Goal: Check status: Check status

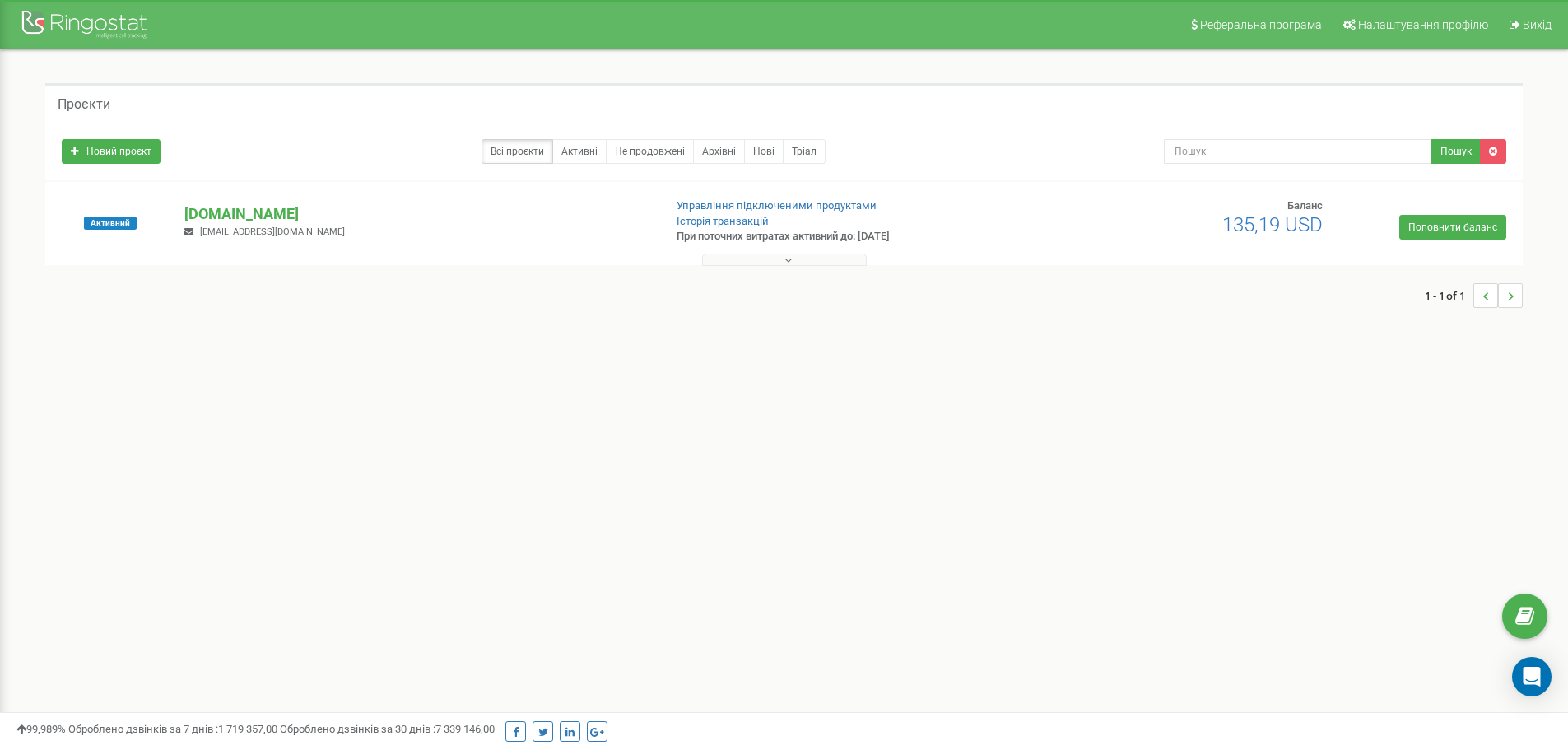
click at [783, 255] on button at bounding box center [784, 259] width 165 height 12
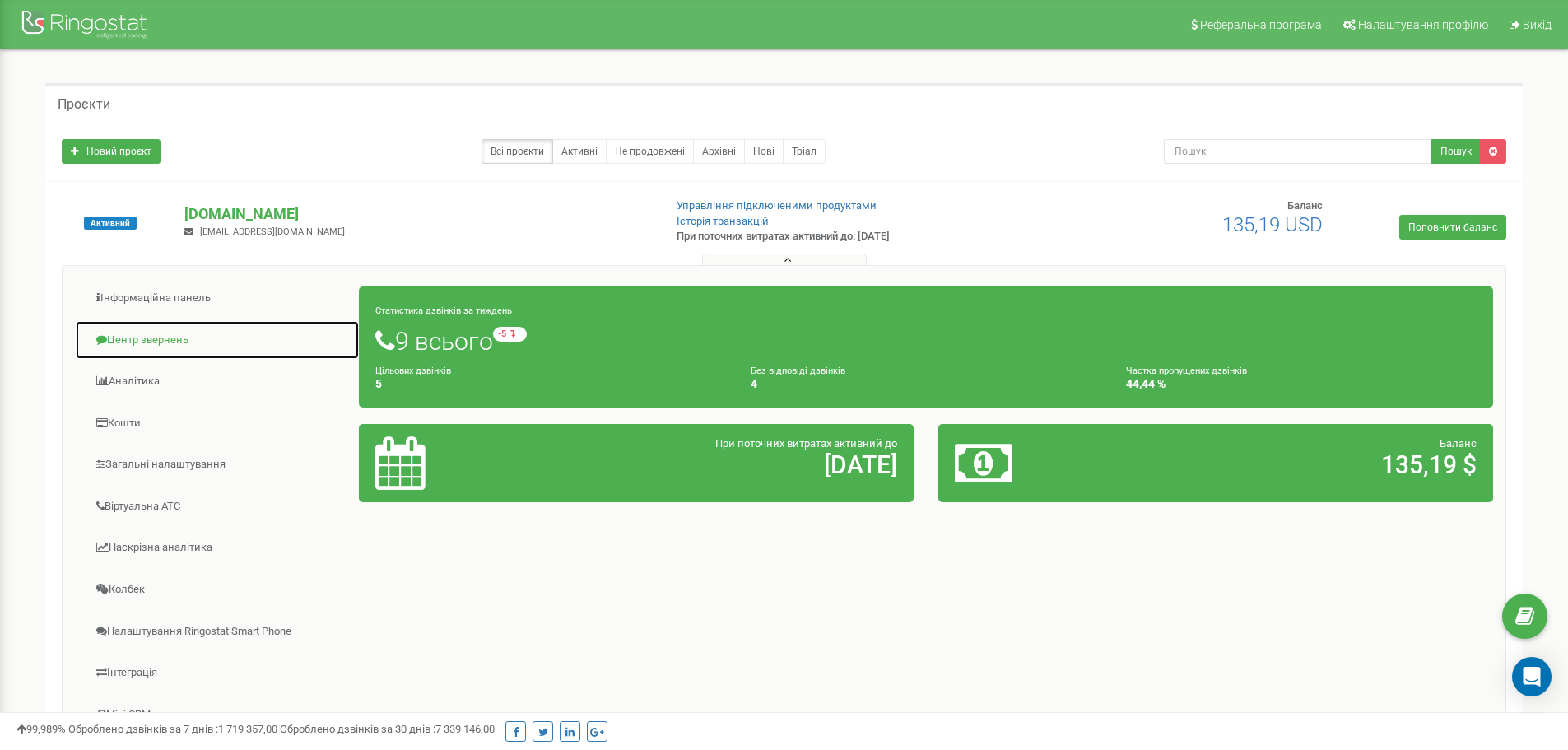
click at [150, 328] on link "Центр звернень" at bounding box center [217, 340] width 285 height 40
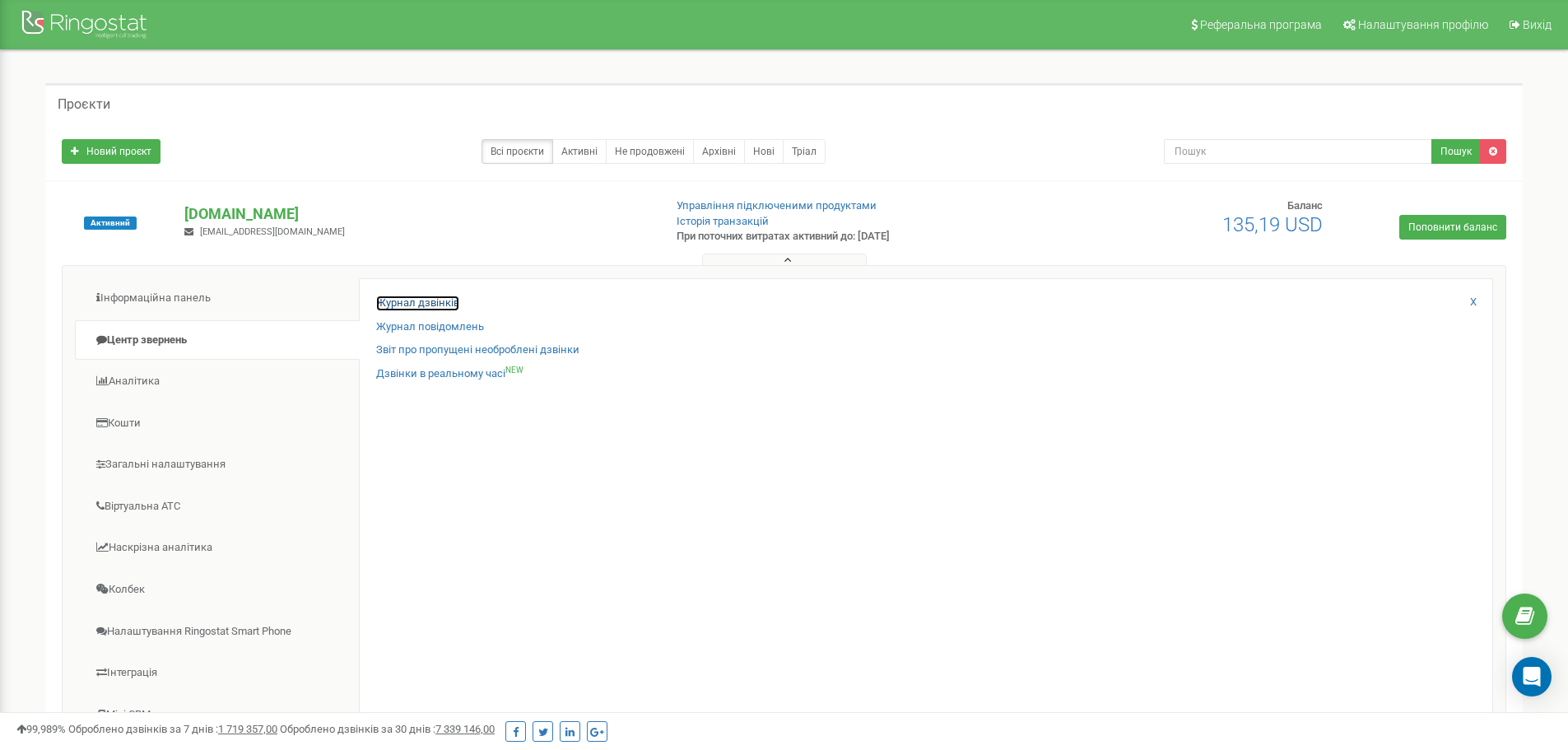
click at [410, 303] on link "Журнал дзвінків" at bounding box center [417, 303] width 83 height 16
click at [409, 302] on link "Журнал дзвінків" at bounding box center [417, 303] width 83 height 16
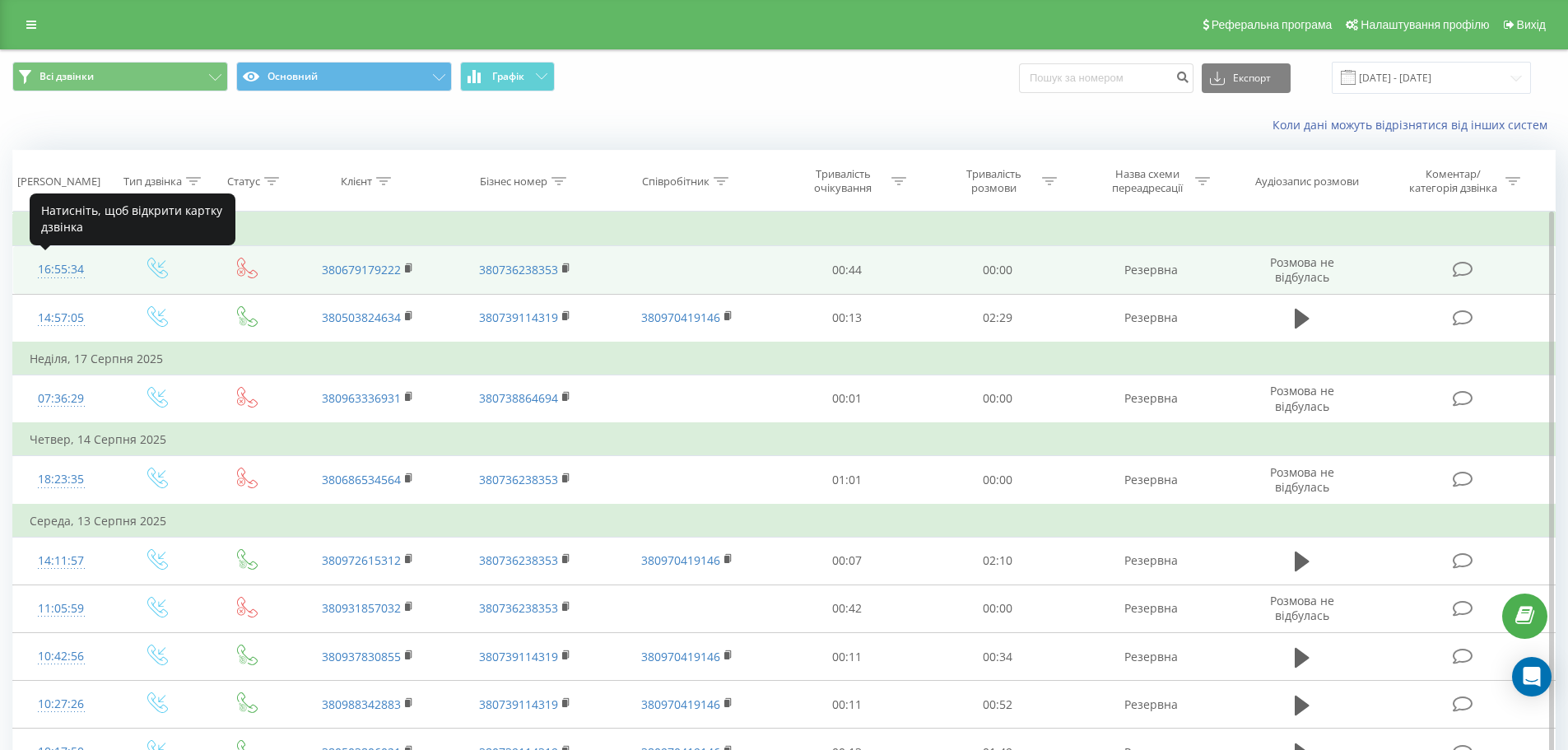
click at [65, 268] on div "16:55:34" at bounding box center [62, 269] width 64 height 32
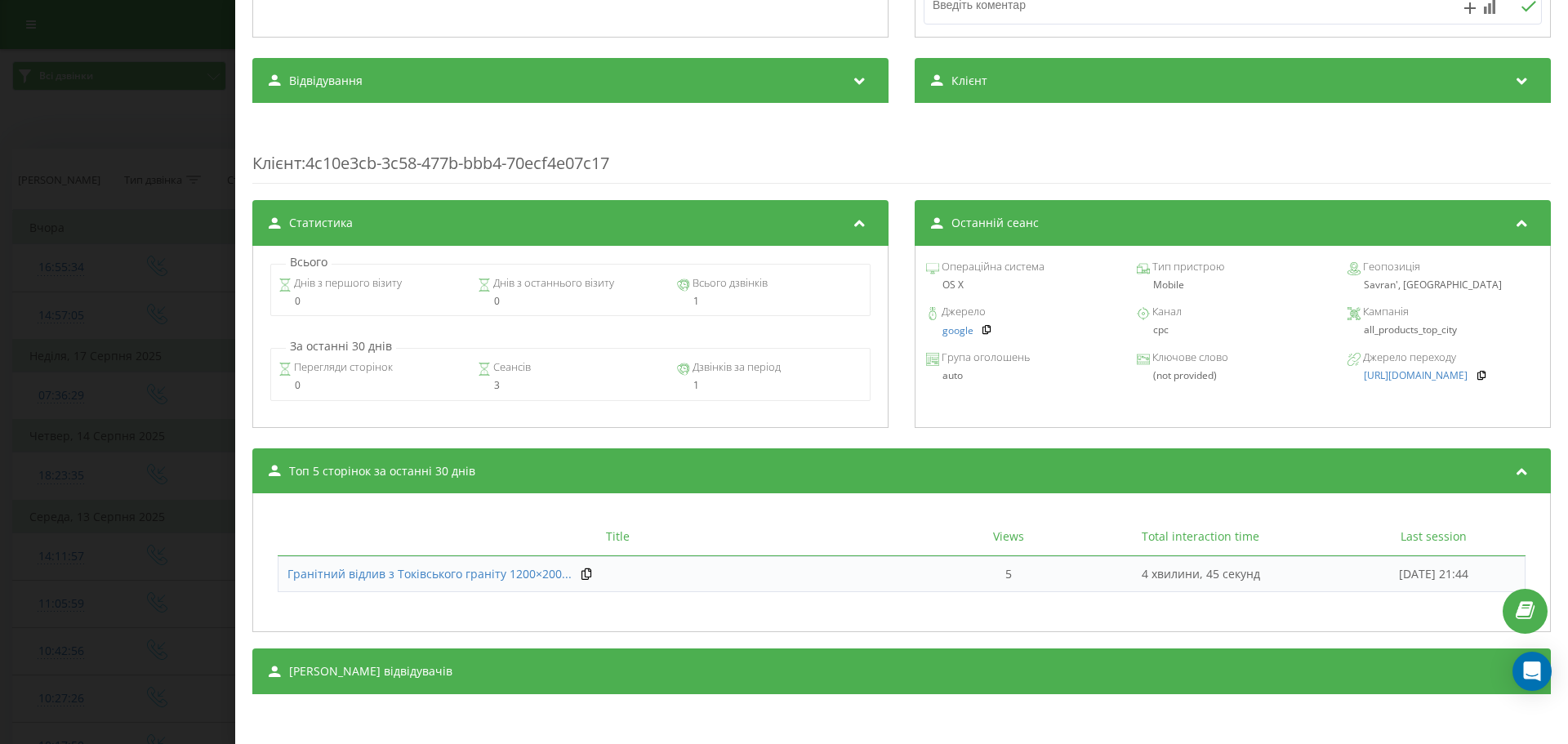
scroll to position [363, 0]
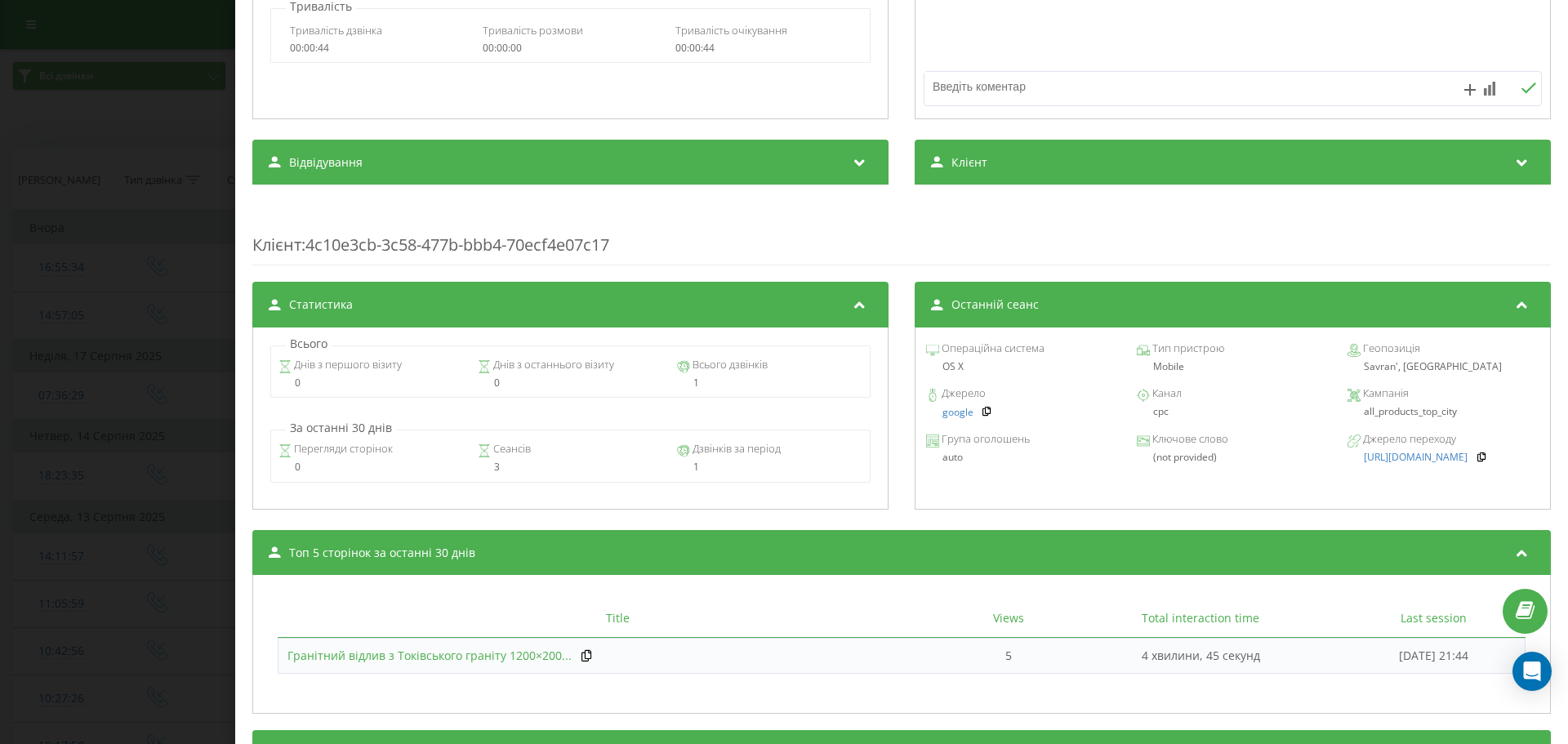
click at [448, 656] on span "Гранітний відлив з Токівського граніту 1200×200..." at bounding box center [429, 655] width 284 height 16
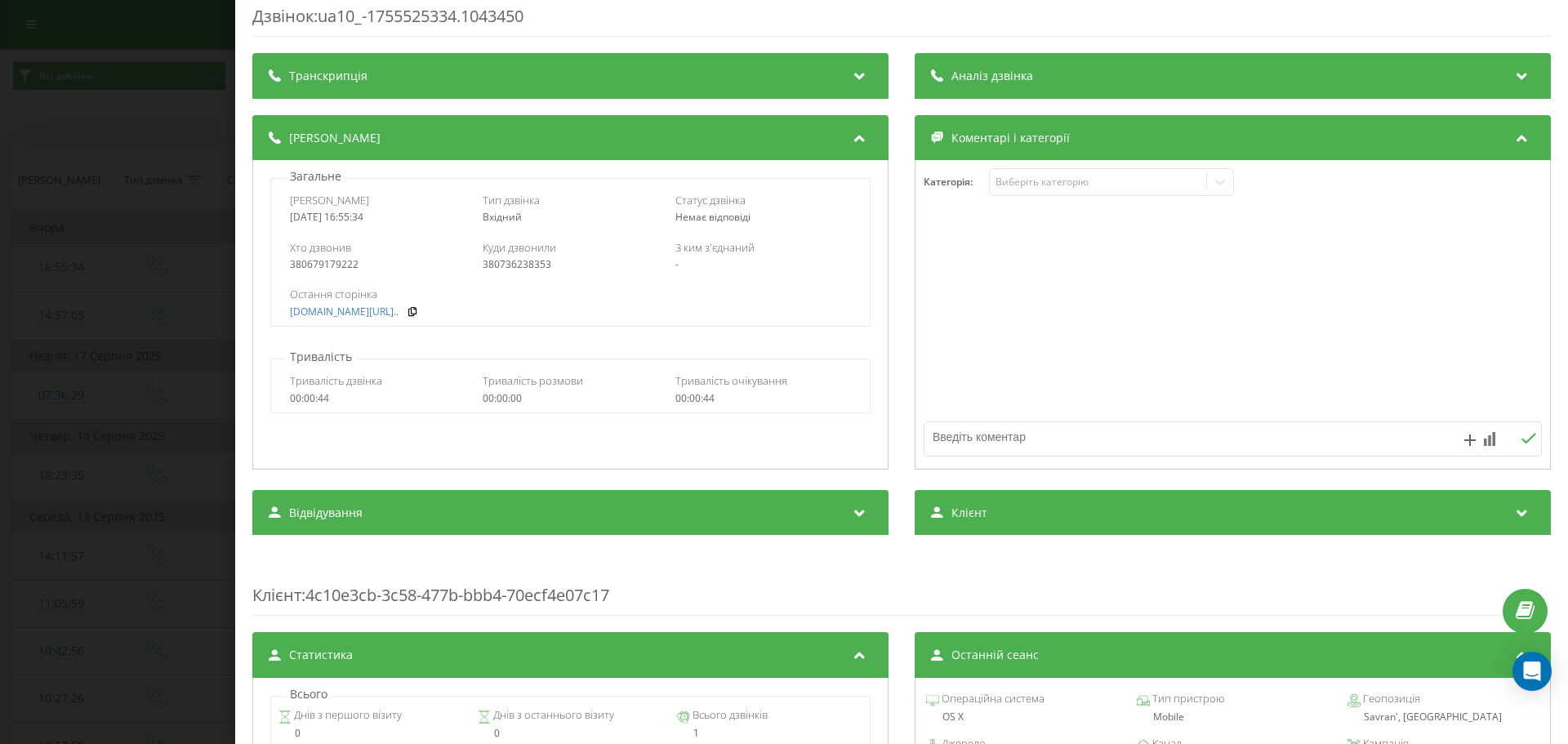
scroll to position [0, 0]
